Goal: Task Accomplishment & Management: Complete application form

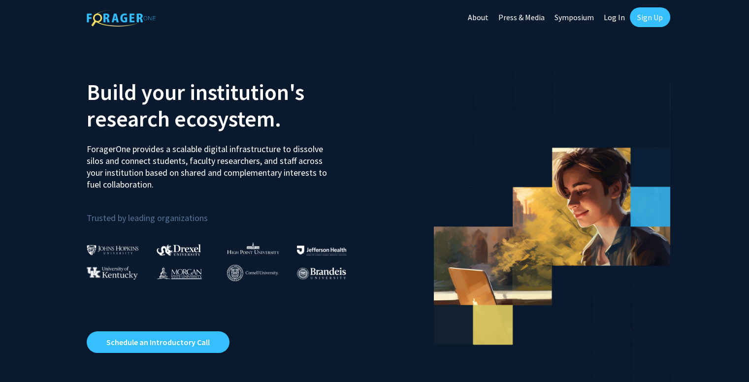
click at [643, 20] on link "Sign Up" at bounding box center [650, 17] width 40 height 20
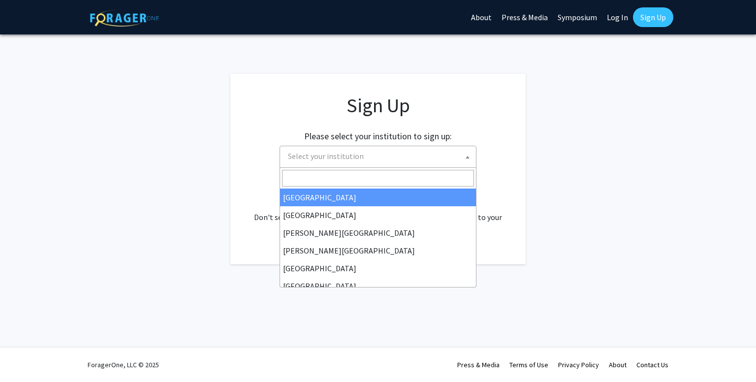
click at [376, 156] on span "Select your institution" at bounding box center [380, 156] width 192 height 20
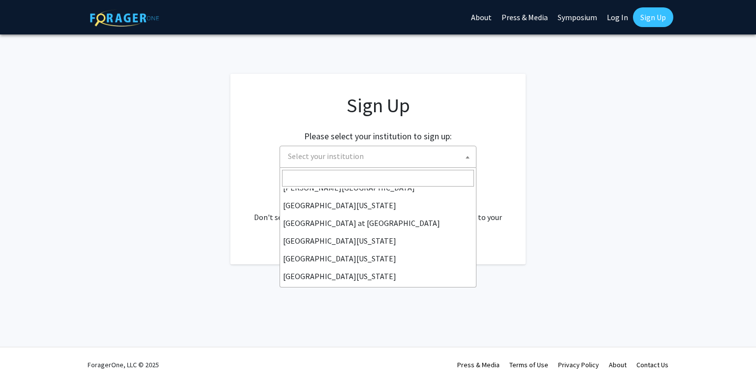
scroll to position [345, 0]
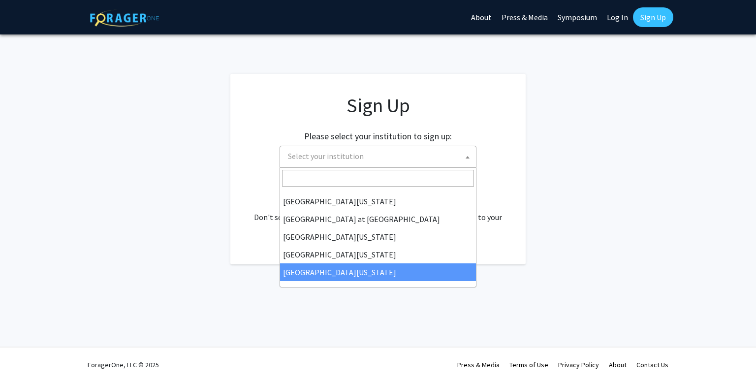
select select "33"
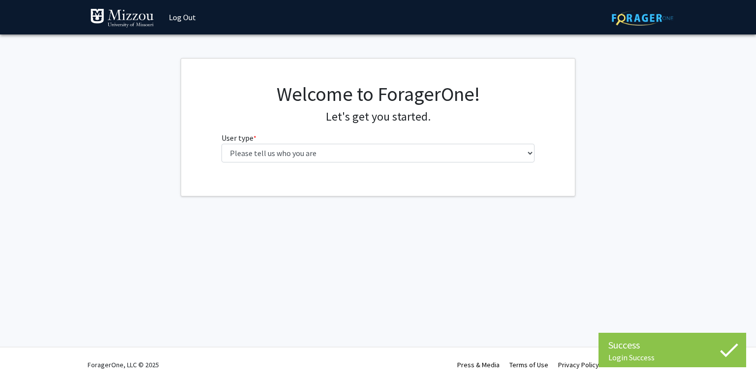
click at [329, 139] on fg-select "User type * required Please tell us who you are Undergraduate Student Master's …" at bounding box center [379, 147] width 314 height 31
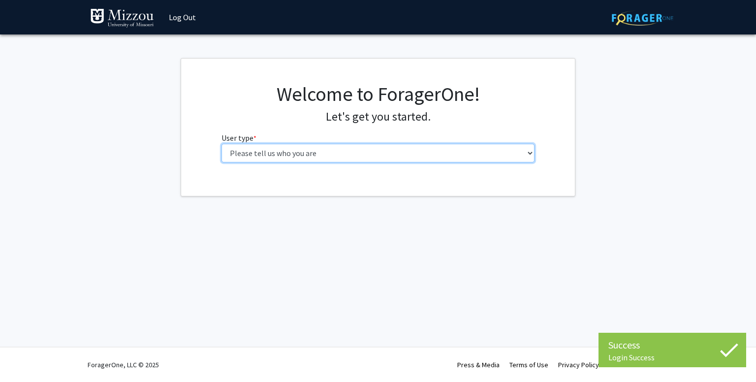
click at [318, 156] on select "Please tell us who you are Undergraduate Student Master's Student Doctoral Cand…" at bounding box center [379, 153] width 314 height 19
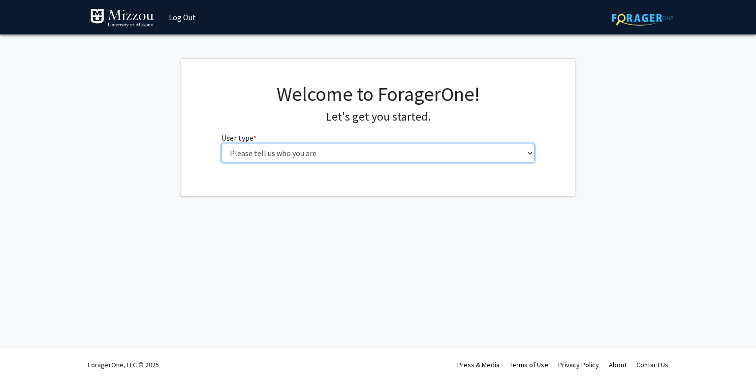
select select "2: masters"
click at [222, 144] on select "Please tell us who you are Undergraduate Student Master's Student Doctoral Cand…" at bounding box center [379, 153] width 314 height 19
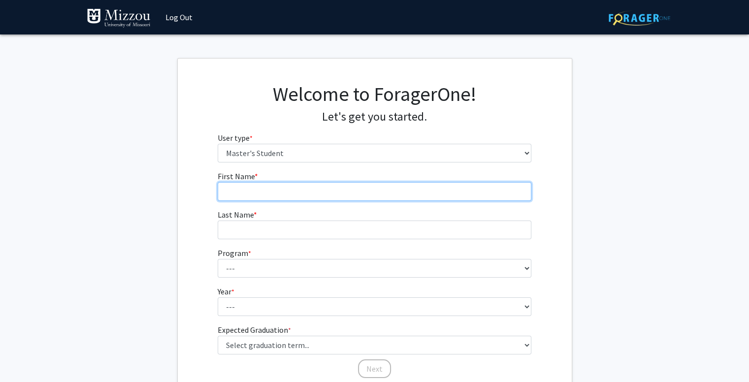
click at [319, 184] on input "First Name * required" at bounding box center [375, 191] width 314 height 19
type input "Marcus"
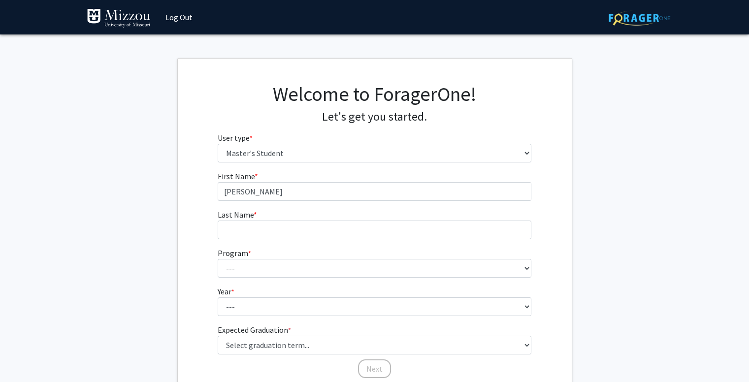
click at [353, 213] on fg-input "Last Name * required" at bounding box center [375, 224] width 314 height 31
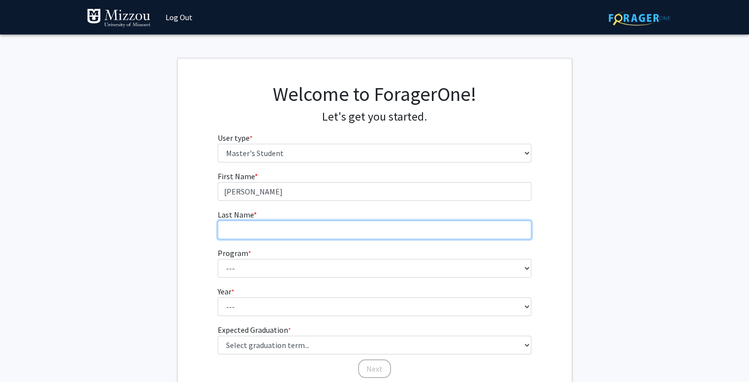
click at [353, 222] on input "Last Name * required" at bounding box center [375, 230] width 314 height 19
type input "Campbell"
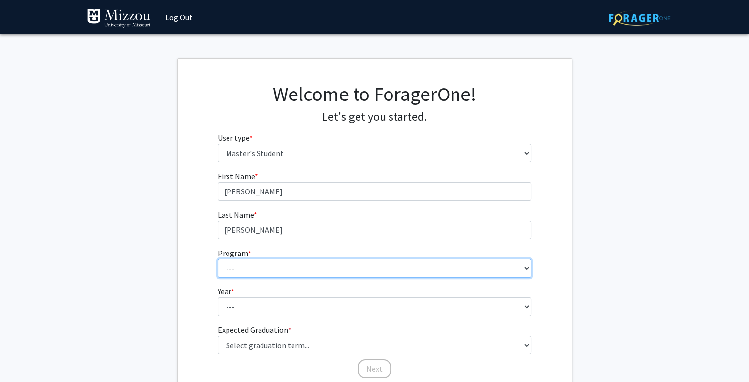
click at [350, 276] on select "--- Academic Medicine Accountancy Agricultural and Applied Economics Agricultur…" at bounding box center [375, 268] width 314 height 19
select select "86: 2314"
click at [218, 259] on select "--- Academic Medicine Accountancy Agricultural and Applied Economics Agricultur…" at bounding box center [375, 268] width 314 height 19
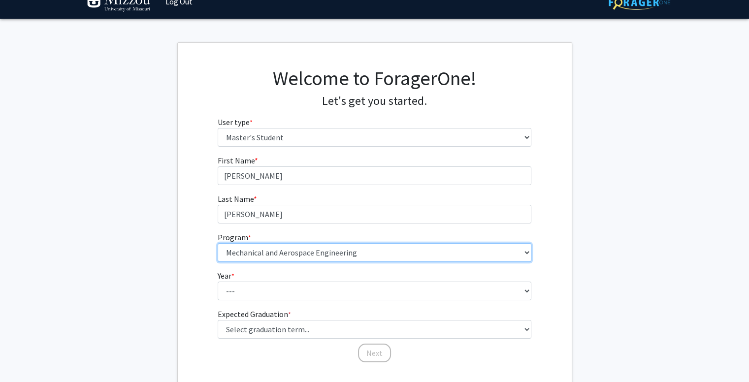
scroll to position [49, 0]
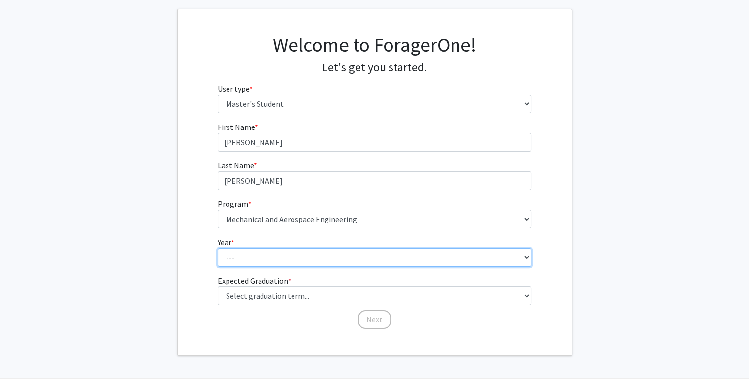
click at [299, 252] on select "--- First Year Second Year" at bounding box center [375, 257] width 314 height 19
click at [300, 255] on select "--- First Year Second Year" at bounding box center [375, 257] width 314 height 19
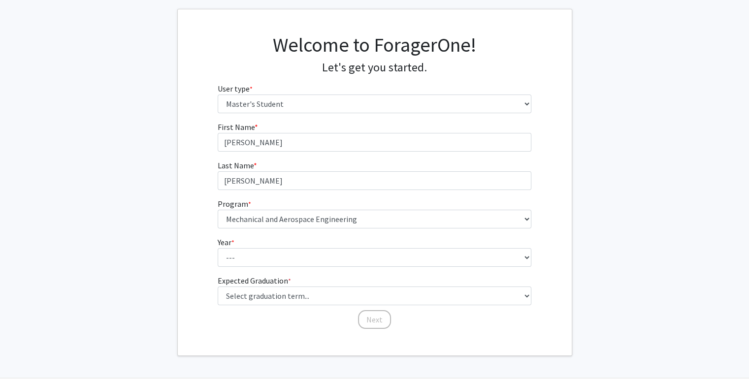
click at [111, 197] on fg-get-started "Welcome to ForagerOne! Let's get you started. User type * required Please tell …" at bounding box center [374, 182] width 749 height 347
click at [227, 245] on label "Year * required" at bounding box center [226, 242] width 17 height 12
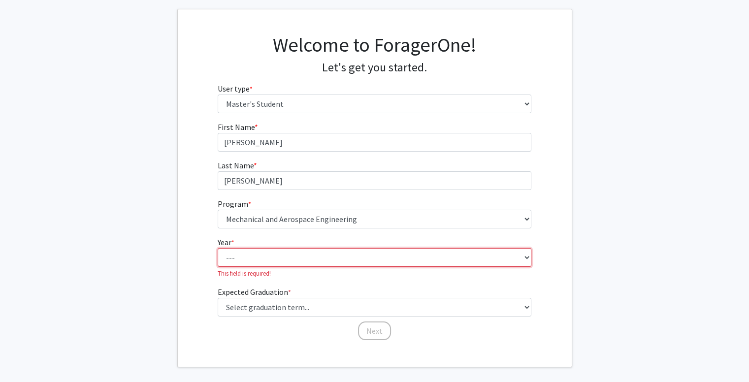
click at [227, 248] on select "--- First Year Second Year" at bounding box center [375, 257] width 314 height 19
drag, startPoint x: 231, startPoint y: 250, endPoint x: 242, endPoint y: 263, distance: 16.5
click at [232, 251] on select "--- First Year Second Year" at bounding box center [375, 257] width 314 height 19
click at [218, 248] on select "--- First Year Second Year" at bounding box center [375, 257] width 314 height 19
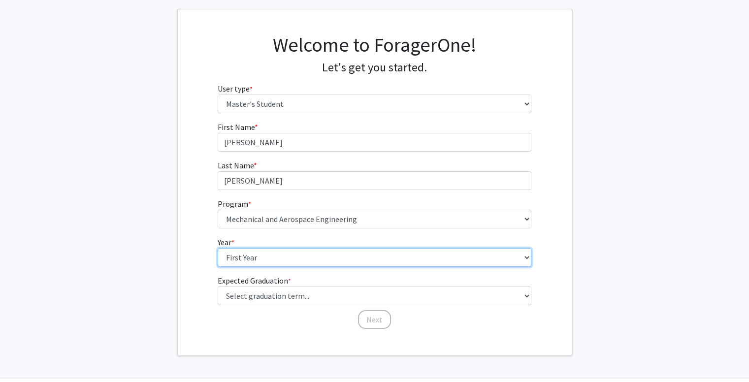
click at [247, 258] on select "--- First Year Second Year" at bounding box center [375, 257] width 314 height 19
click at [218, 248] on select "--- First Year Second Year" at bounding box center [375, 257] width 314 height 19
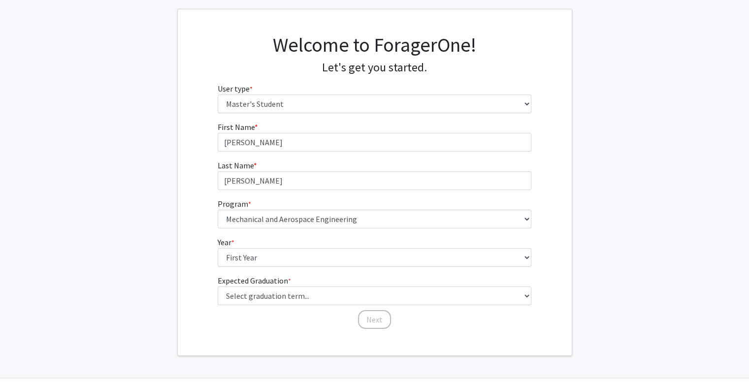
click at [251, 283] on label "Expected Graduation * required" at bounding box center [254, 281] width 73 height 12
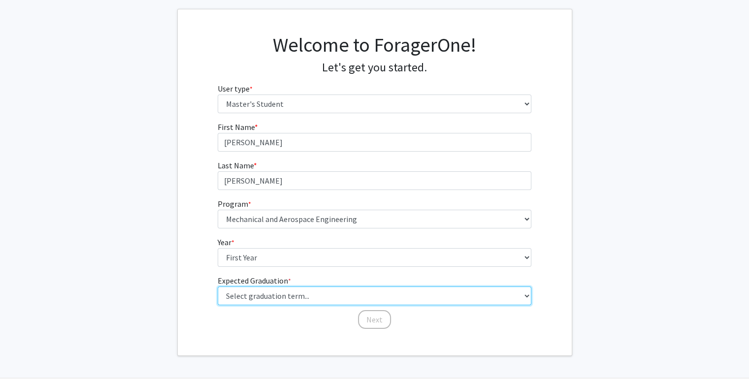
click at [251, 287] on select "Select graduation term... Spring 2025 Summer 2025 Fall 2025 Winter 2025 Spring …" at bounding box center [375, 296] width 314 height 19
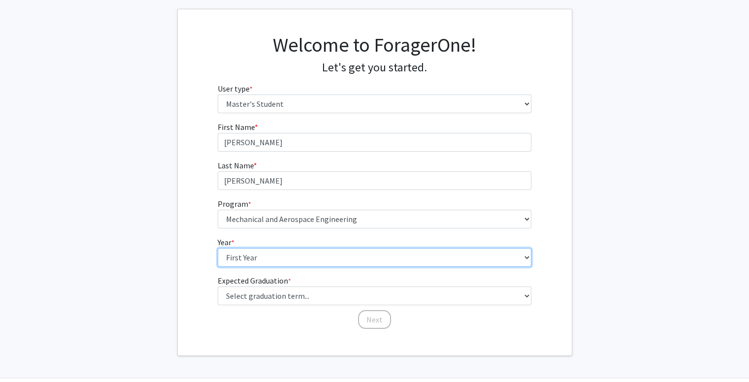
drag, startPoint x: 248, startPoint y: 257, endPoint x: 248, endPoint y: 264, distance: 7.4
click at [248, 259] on select "--- First Year Second Year" at bounding box center [375, 257] width 314 height 19
select select "2: second_year"
click at [218, 248] on select "--- First Year Second Year" at bounding box center [375, 257] width 314 height 19
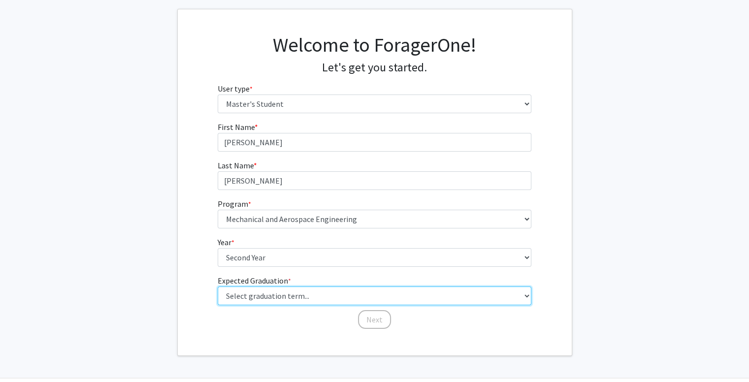
click at [257, 288] on select "Select graduation term... Spring 2025 Summer 2025 Fall 2025 Winter 2025 Spring …" at bounding box center [375, 296] width 314 height 19
select select "5: spring_2026"
click at [218, 287] on select "Select graduation term... Spring 2025 Summer 2025 Fall 2025 Winter 2025 Spring …" at bounding box center [375, 296] width 314 height 19
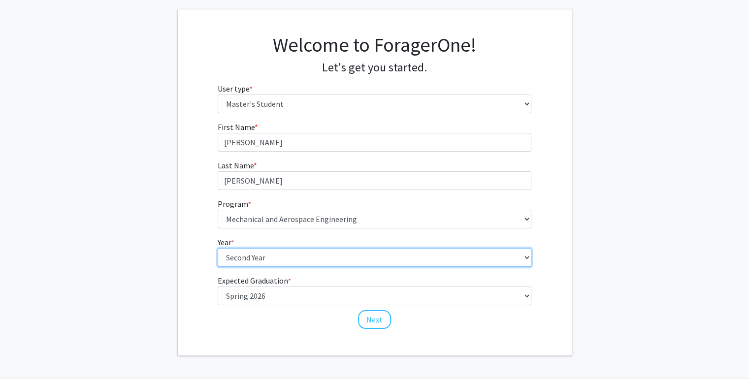
click at [306, 262] on select "--- First Year Second Year" at bounding box center [375, 257] width 314 height 19
click at [218, 248] on select "--- First Year Second Year" at bounding box center [375, 257] width 314 height 19
click at [263, 255] on select "--- First Year Second Year" at bounding box center [375, 257] width 314 height 19
select select "1: first_year"
click at [218, 248] on select "--- First Year Second Year" at bounding box center [375, 257] width 314 height 19
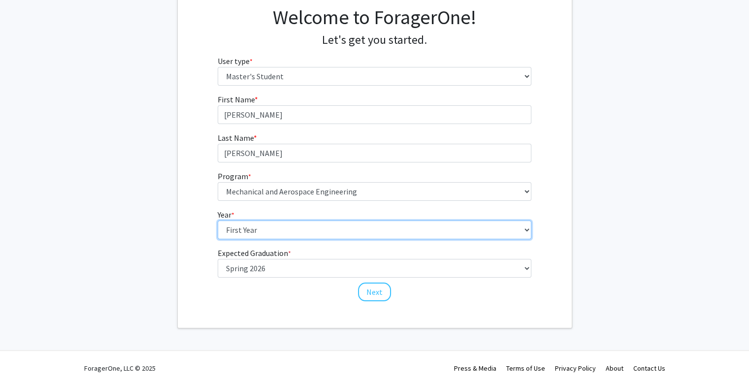
scroll to position [80, 0]
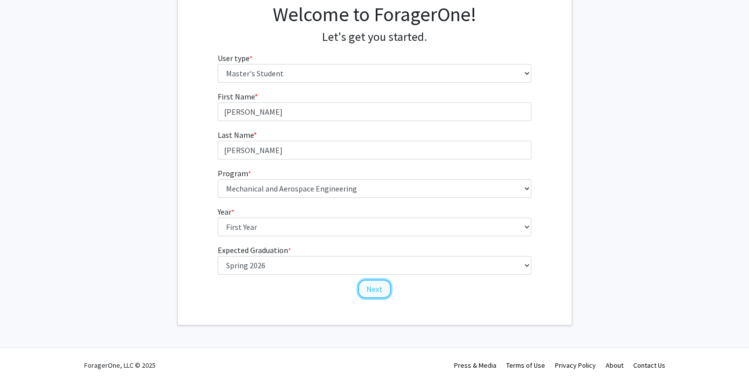
click at [378, 289] on button "Next" at bounding box center [374, 289] width 33 height 19
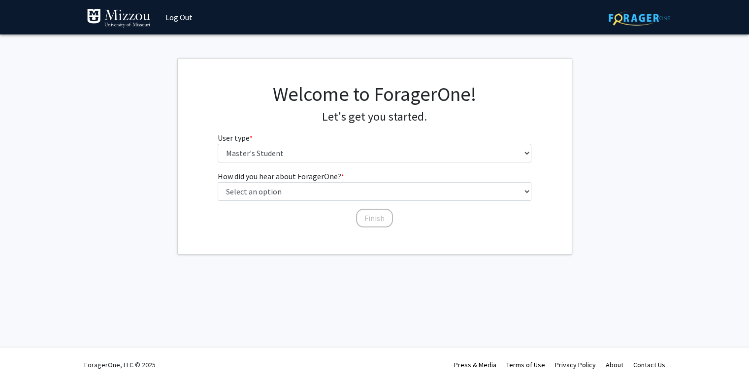
scroll to position [0, 0]
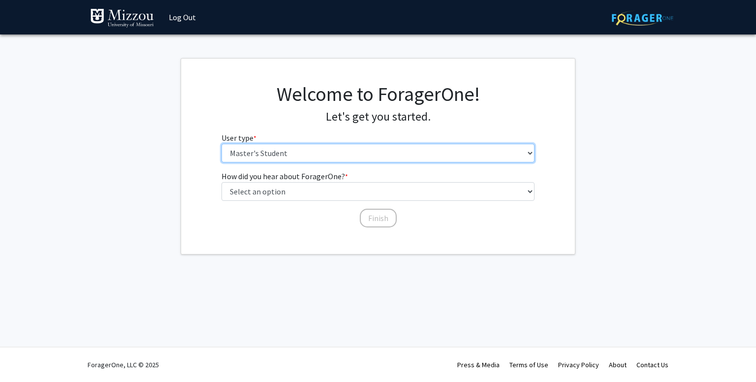
click at [328, 152] on select "Please tell us who you are Undergraduate Student Master's Student Doctoral Cand…" at bounding box center [379, 153] width 314 height 19
select select "1: undergrad"
click at [222, 144] on select "Please tell us who you are Undergraduate Student Master's Student Doctoral Cand…" at bounding box center [379, 153] width 314 height 19
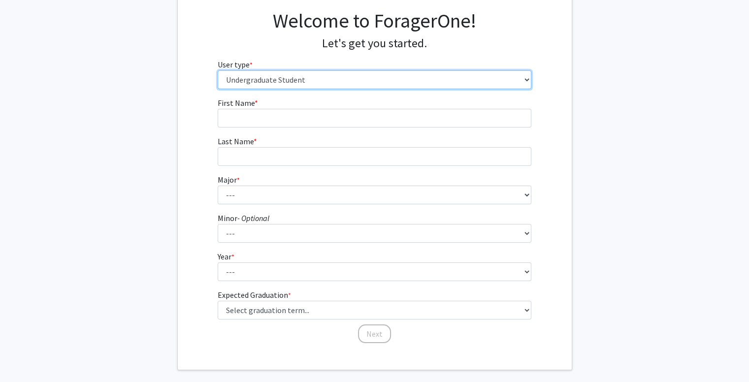
scroll to position [69, 0]
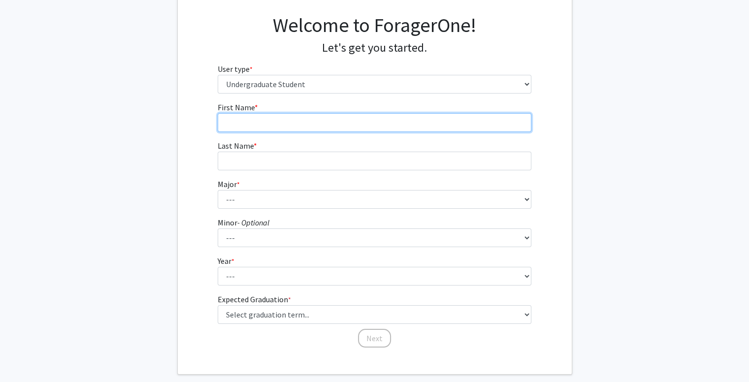
click at [312, 125] on input "First Name * required" at bounding box center [375, 122] width 314 height 19
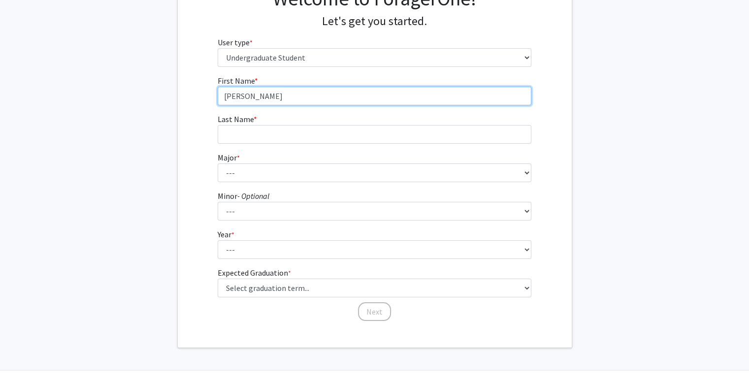
scroll to position [98, 0]
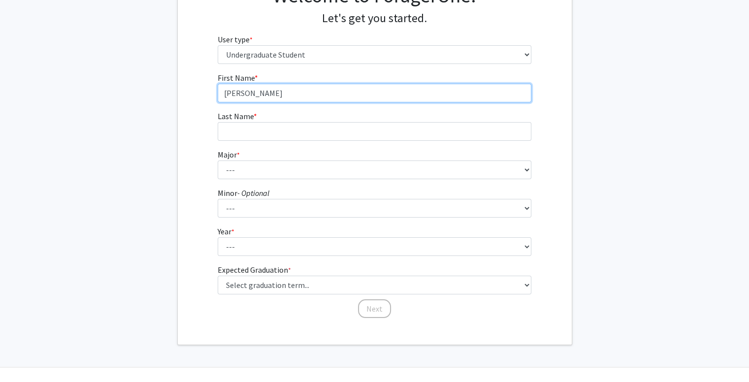
type input "Marcus"
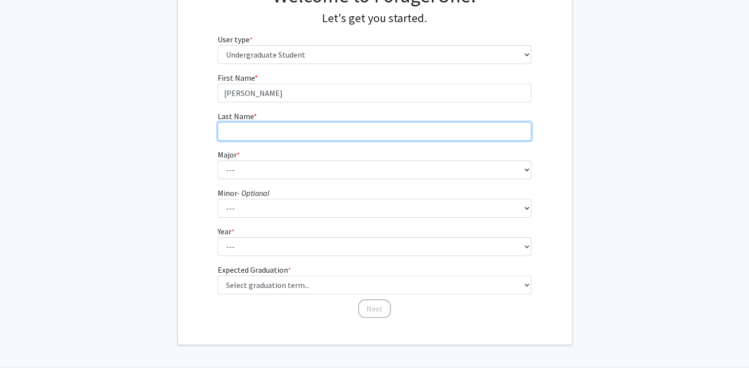
click at [318, 129] on input "Last Name * required" at bounding box center [375, 131] width 314 height 19
type input "Campbell"
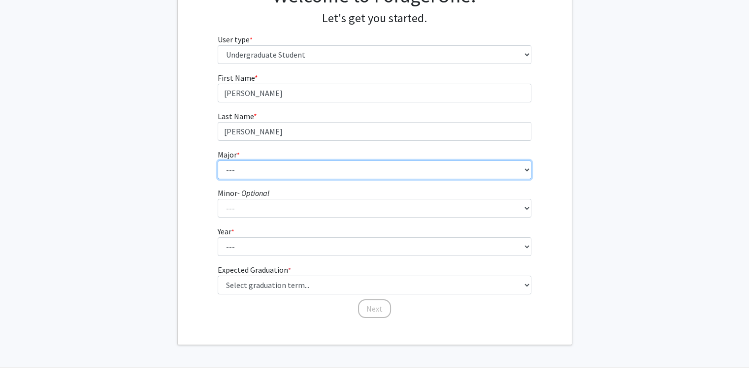
click at [307, 166] on select "--- Agribusiness Management Agricultural Education Agricultural Education: Comm…" at bounding box center [375, 170] width 314 height 19
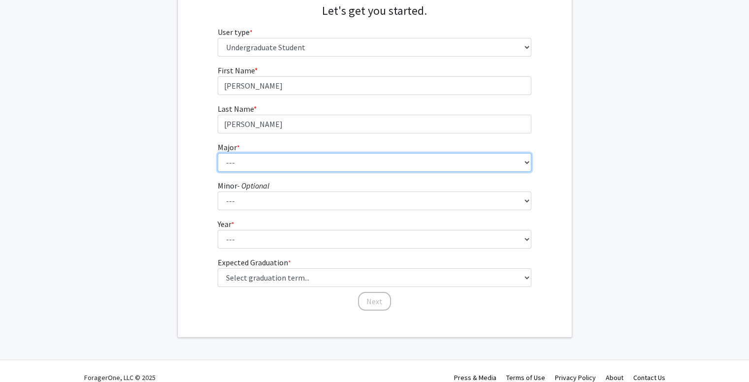
scroll to position [118, 0]
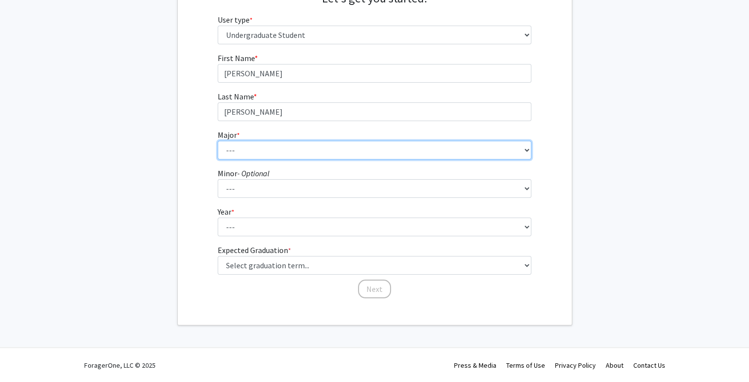
click at [266, 147] on select "--- Agribusiness Management Agricultural Education Agricultural Education: Comm…" at bounding box center [375, 150] width 314 height 19
select select "96: 2590"
click at [218, 141] on select "--- Agribusiness Management Agricultural Education Agricultural Education: Comm…" at bounding box center [375, 150] width 314 height 19
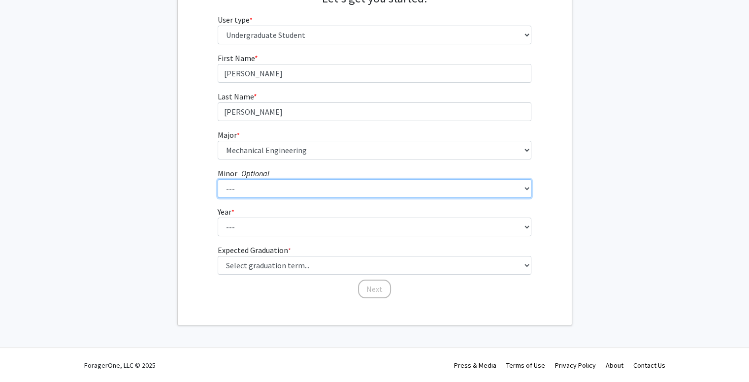
click at [294, 190] on select "--- Accountancy Aerospace Engineering Aerospace Studies Agribusiness Management…" at bounding box center [375, 188] width 314 height 19
select select "2: 1958"
click at [218, 179] on select "--- Accountancy Aerospace Engineering Aerospace Studies Agribusiness Management…" at bounding box center [375, 188] width 314 height 19
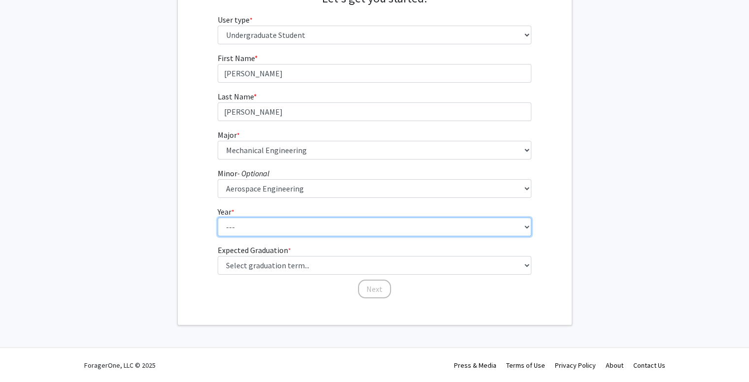
click at [304, 229] on select "--- First-year Sophomore Junior Senior Postbaccalaureate Certificate" at bounding box center [375, 227] width 314 height 19
select select "4: senior"
click at [218, 218] on select "--- First-year Sophomore Junior Senior Postbaccalaureate Certificate" at bounding box center [375, 227] width 314 height 19
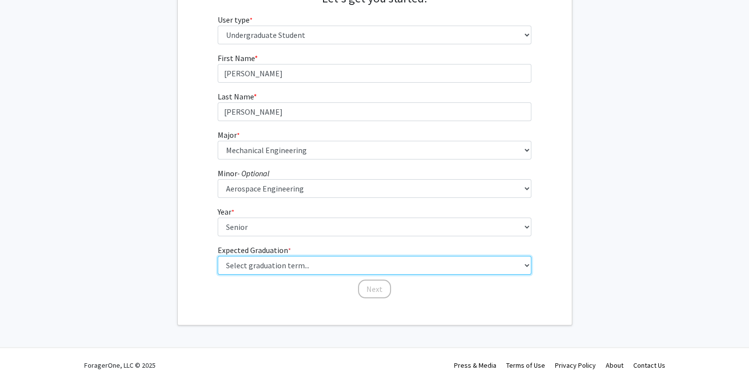
click at [286, 264] on select "Select graduation term... Spring 2025 Summer 2025 Fall 2025 Winter 2025 Spring …" at bounding box center [375, 265] width 314 height 19
select select "5: spring_2026"
click at [218, 256] on select "Select graduation term... Spring 2025 Summer 2025 Fall 2025 Winter 2025 Spring …" at bounding box center [375, 265] width 314 height 19
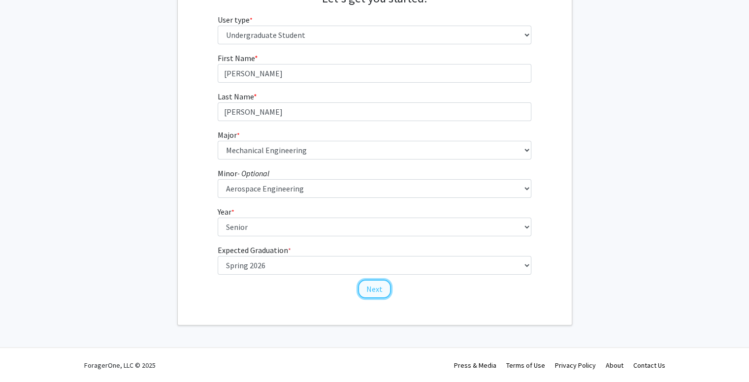
click at [361, 285] on button "Next" at bounding box center [374, 289] width 33 height 19
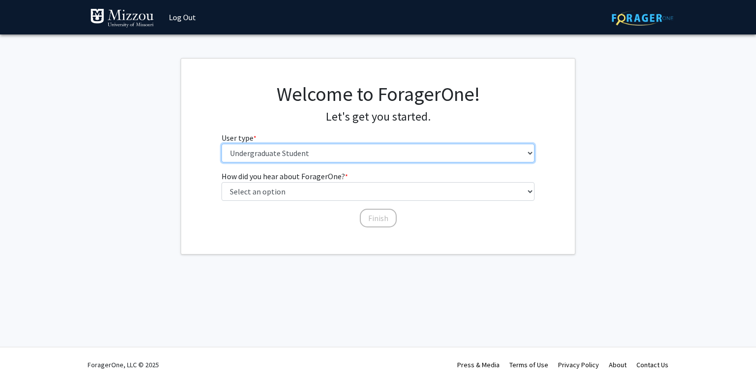
click at [323, 160] on select "Please tell us who you are Undergraduate Student Master's Student Doctoral Cand…" at bounding box center [379, 153] width 314 height 19
click at [222, 144] on select "Please tell us who you are Undergraduate Student Master's Student Doctoral Cand…" at bounding box center [379, 153] width 314 height 19
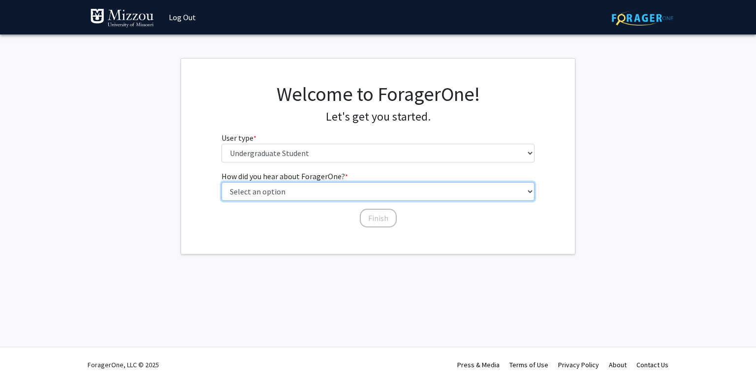
click at [301, 190] on select "Select an option Peer/student recommendation Faculty/staff recommendation Unive…" at bounding box center [379, 191] width 314 height 19
select select "5: other"
click at [222, 182] on select "Select an option Peer/student recommendation Faculty/staff recommendation Unive…" at bounding box center [379, 191] width 314 height 19
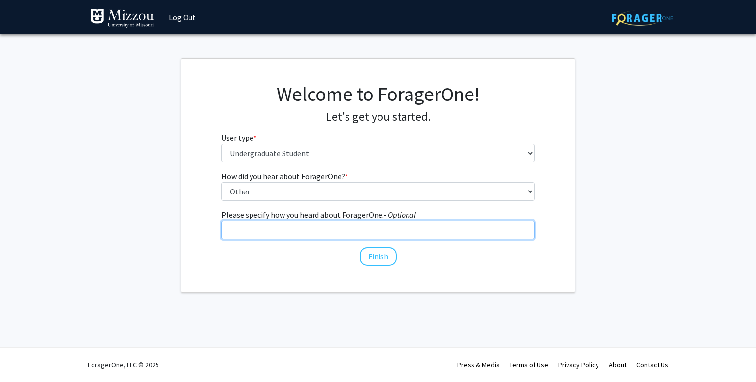
click at [305, 234] on input "Please specify how you heard about ForagerOne. - Optional" at bounding box center [379, 230] width 314 height 19
type input "F"
type input "Pamphlet found in classroom"
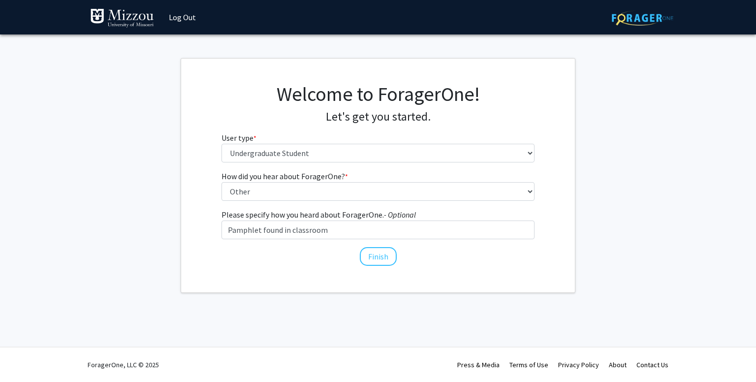
click at [282, 270] on div "Welcome to ForagerOne! Let's get you started. User type * required Please tell …" at bounding box center [378, 176] width 394 height 234
click at [380, 255] on button "Finish" at bounding box center [378, 256] width 37 height 19
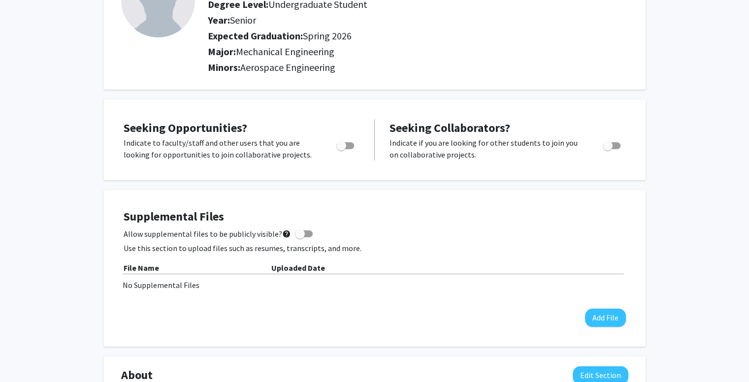
scroll to position [98, 0]
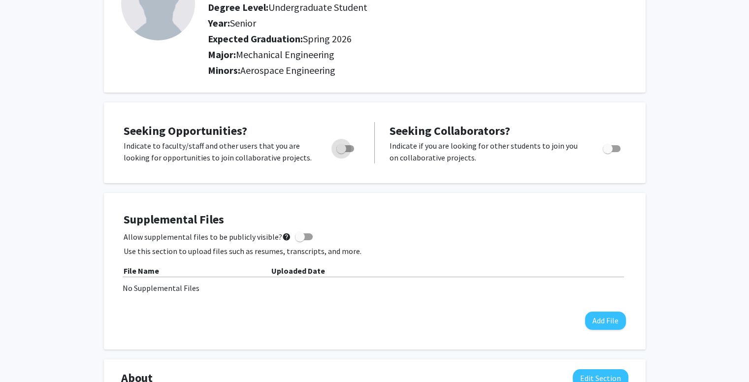
click at [343, 151] on span "Toggle" at bounding box center [341, 149] width 10 height 10
click at [341, 152] on input "Are you actively seeking opportunities?" at bounding box center [341, 152] width 0 height 0
checkbox input "true"
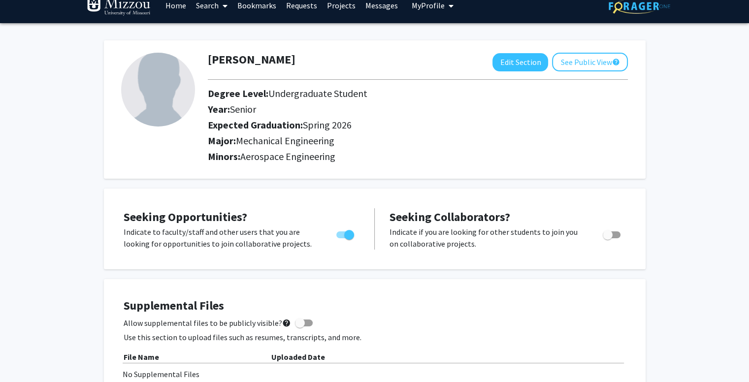
scroll to position [0, 0]
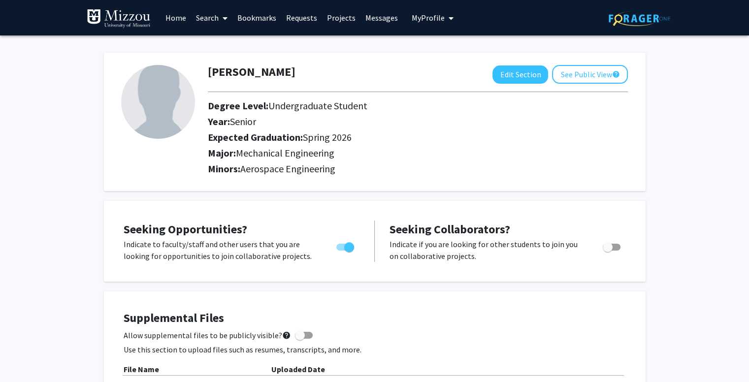
click at [338, 18] on link "Projects" at bounding box center [341, 17] width 38 height 34
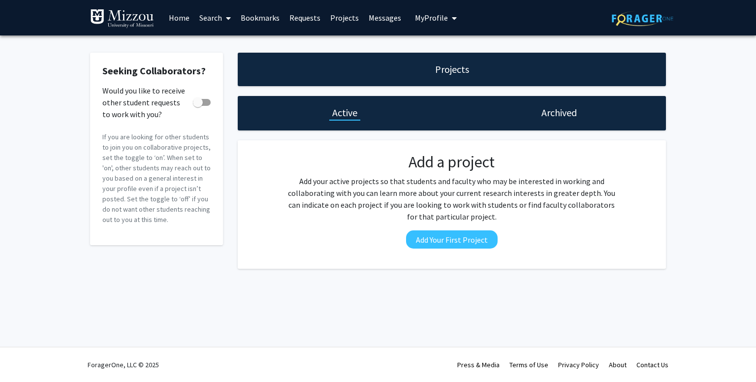
click at [187, 14] on link "Home" at bounding box center [179, 17] width 31 height 34
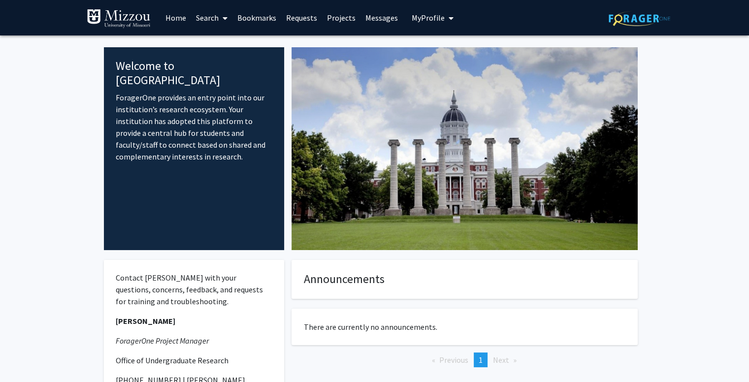
click at [210, 22] on link "Search" at bounding box center [211, 17] width 41 height 34
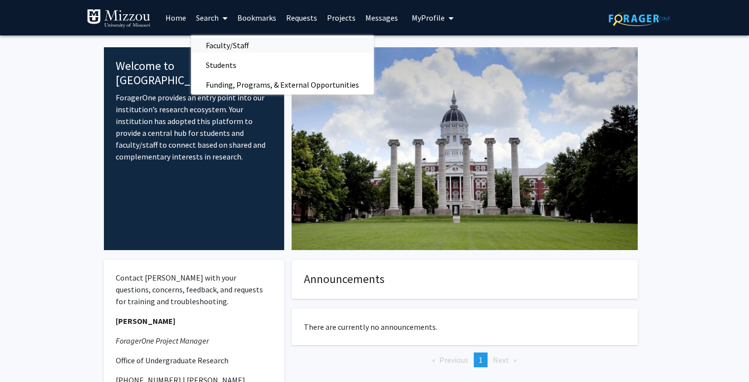
click at [223, 48] on span "Faculty/Staff" at bounding box center [227, 45] width 72 height 20
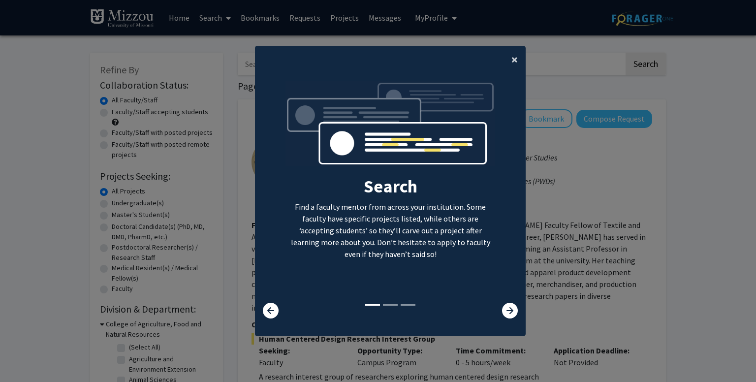
click at [504, 59] on button "×" at bounding box center [515, 60] width 22 height 28
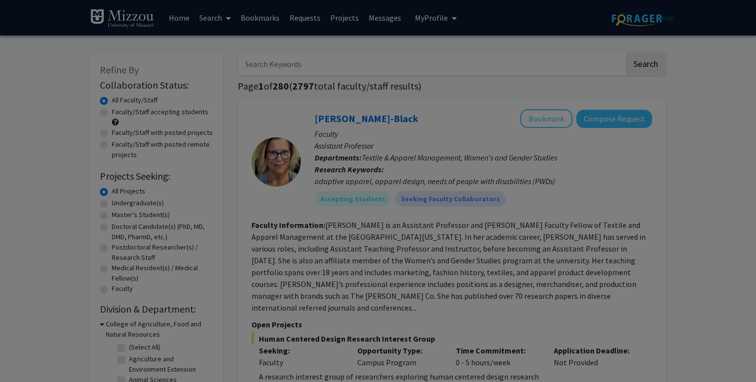
click at [508, 62] on div "Search Find a faculty mentor from across your institution. Some faculty have sp…" at bounding box center [391, 104] width 270 height 222
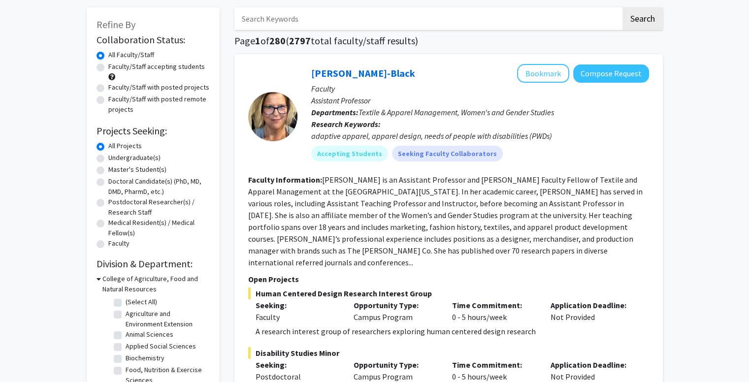
scroll to position [49, 0]
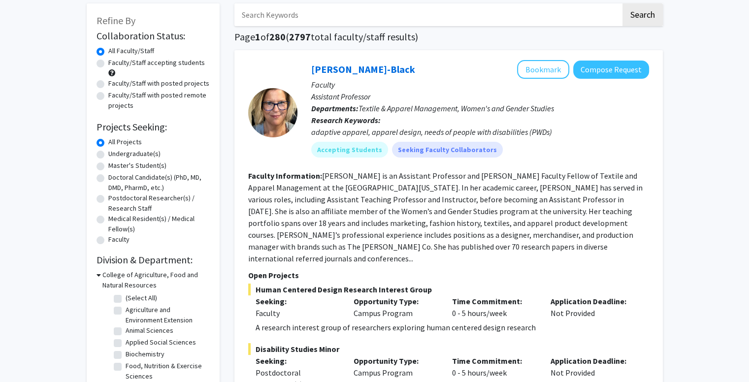
click at [104, 157] on div "Undergraduate(s)" at bounding box center [153, 155] width 113 height 12
click at [108, 154] on label "Undergraduate(s)" at bounding box center [134, 154] width 52 height 10
click at [108, 154] on input "Undergraduate(s)" at bounding box center [111, 152] width 6 height 6
radio input "true"
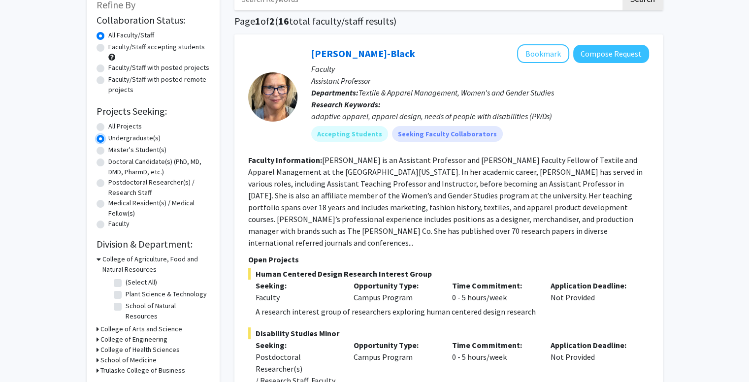
scroll to position [98, 0]
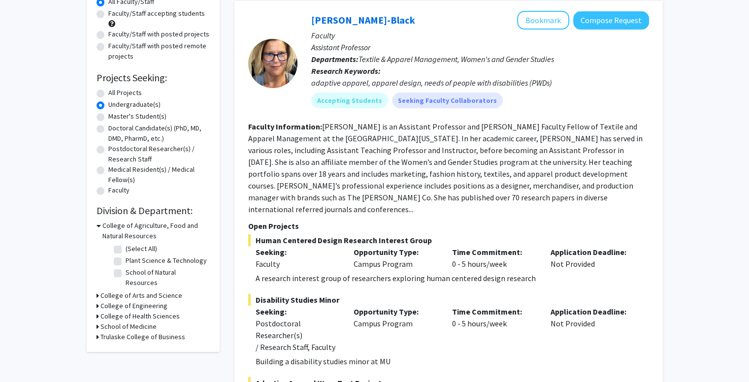
click at [100, 301] on h3 "College of Engineering" at bounding box center [133, 306] width 67 height 10
click at [126, 314] on label "Mechanical & Aerospace Engineering" at bounding box center [167, 324] width 82 height 21
click at [126, 314] on input "Mechanical & Aerospace Engineering" at bounding box center [129, 317] width 6 height 6
checkbox input "true"
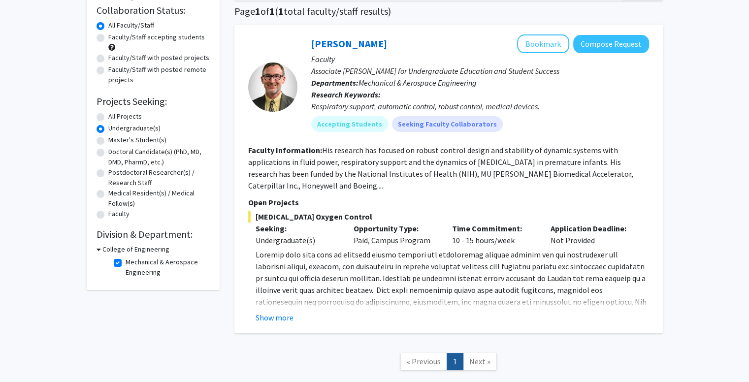
scroll to position [134, 0]
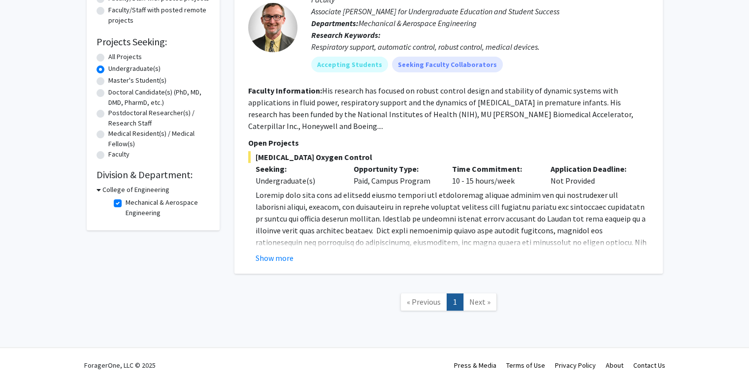
click at [485, 303] on span "Next »" at bounding box center [479, 302] width 21 height 10
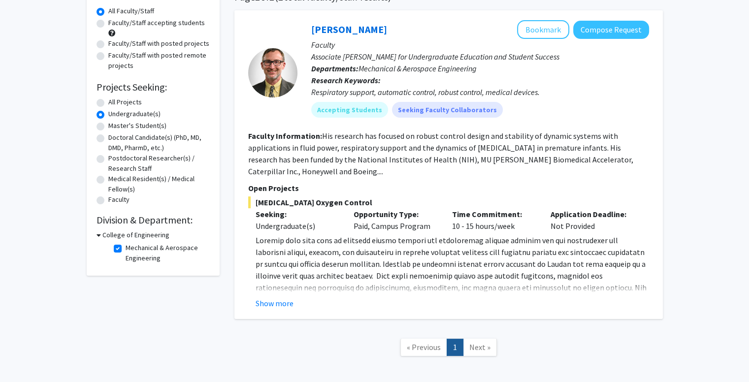
scroll to position [85, 0]
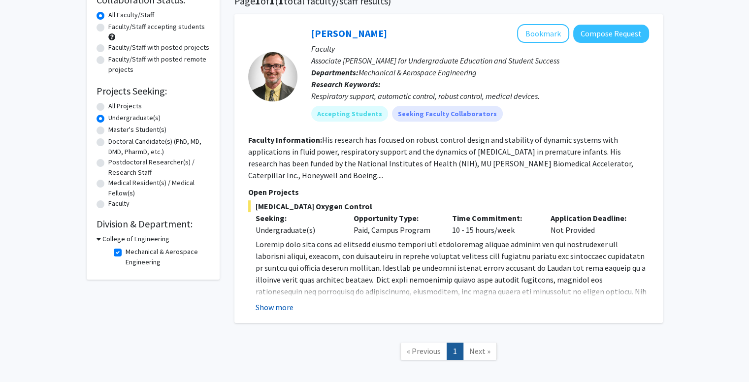
click at [281, 305] on button "Show more" at bounding box center [275, 307] width 38 height 12
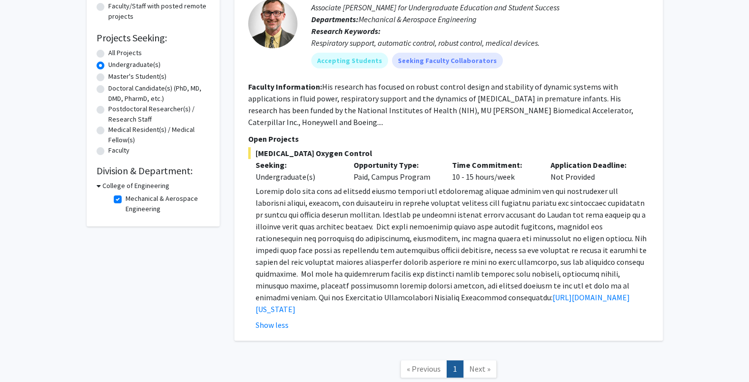
scroll to position [148, 0]
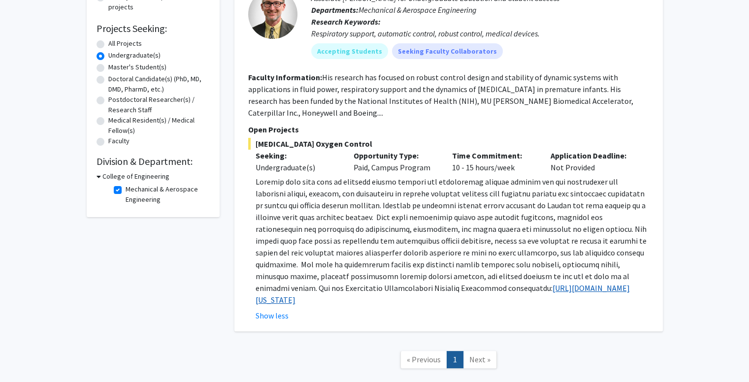
click at [463, 299] on link "https://engineering.missouri.edu/research/undergraduate-research/undergraduate-…" at bounding box center [443, 294] width 374 height 22
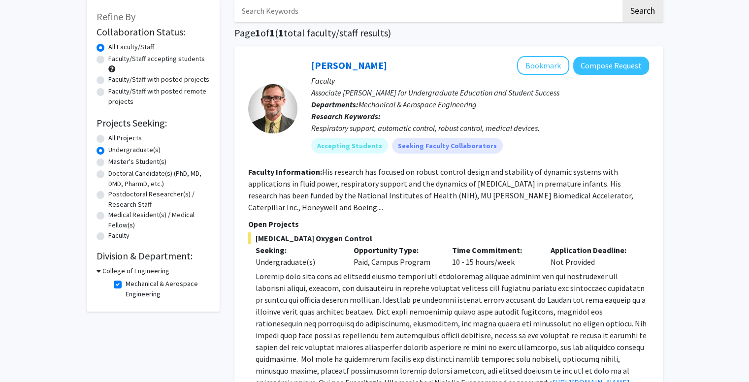
scroll to position [49, 0]
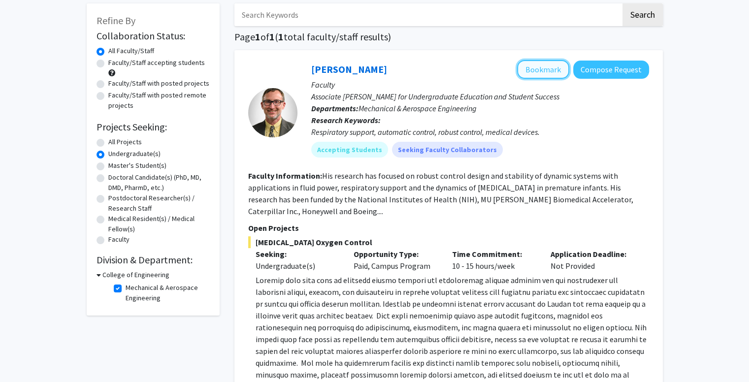
click at [554, 73] on button "Bookmark" at bounding box center [543, 69] width 52 height 19
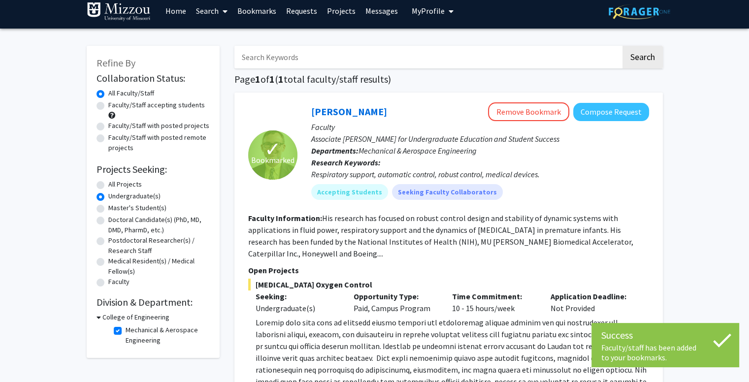
scroll to position [0, 0]
